Goal: Task Accomplishment & Management: Manage account settings

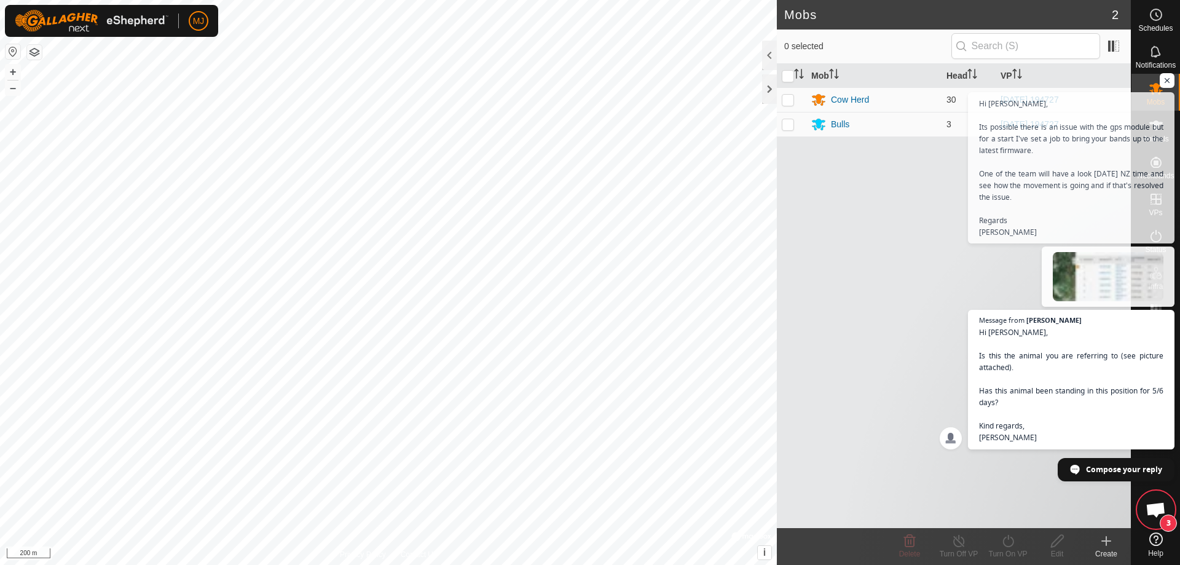
scroll to position [5589, 0]
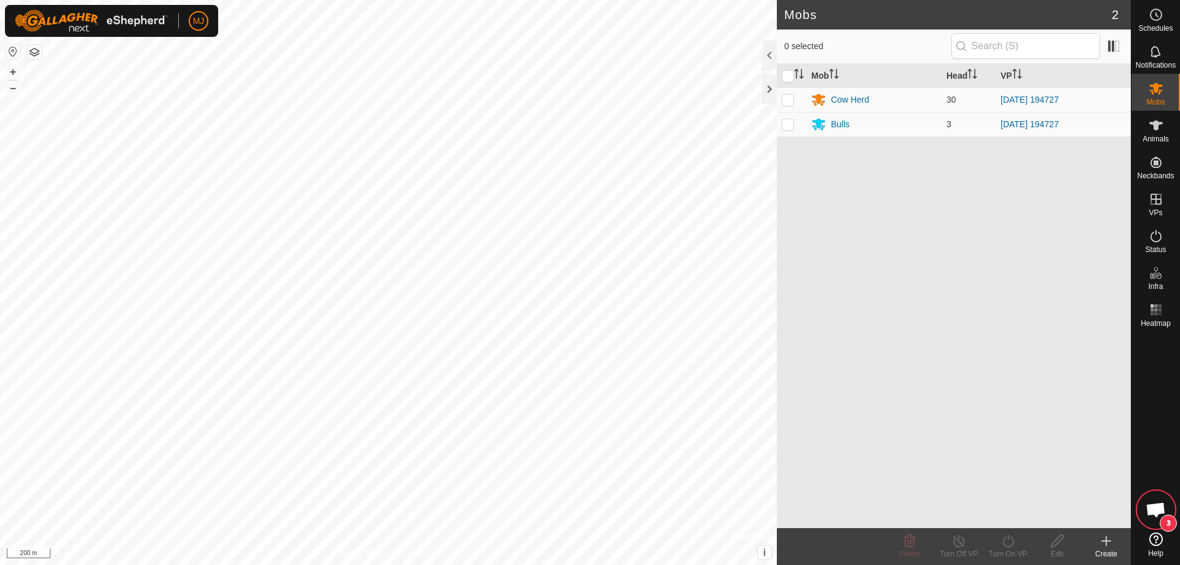
scroll to position [5589, 0]
